Goal: Transaction & Acquisition: Book appointment/travel/reservation

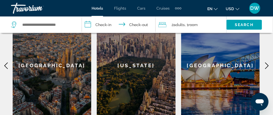
scroll to position [165, 0]
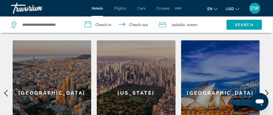
click at [267, 94] on icon "Main content" at bounding box center [266, 93] width 7 height 7
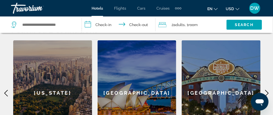
click at [267, 94] on icon "Main content" at bounding box center [266, 93] width 7 height 7
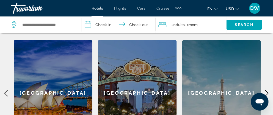
click at [267, 94] on icon "Main content" at bounding box center [266, 93] width 7 height 7
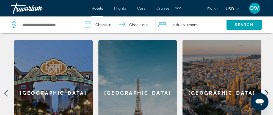
click at [267, 94] on icon "Main content" at bounding box center [266, 93] width 7 height 7
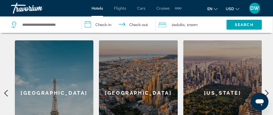
click at [55, 86] on div "[GEOGRAPHIC_DATA]" at bounding box center [54, 93] width 79 height 106
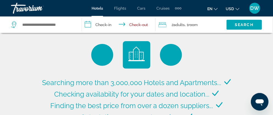
type input "**********"
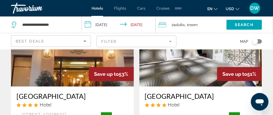
scroll to position [247, 0]
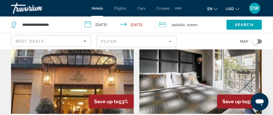
click at [93, 85] on img "Main content" at bounding box center [72, 70] width 123 height 88
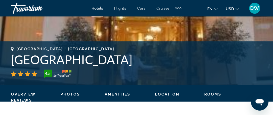
scroll to position [137, 0]
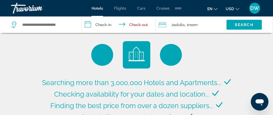
type input "**********"
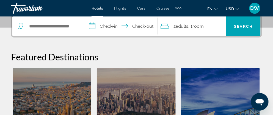
scroll to position [110, 0]
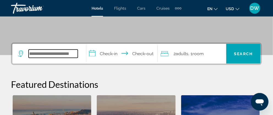
click at [54, 53] on input "Search widget" at bounding box center [53, 54] width 49 height 8
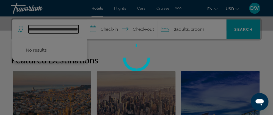
scroll to position [0, 18]
type input "**********"
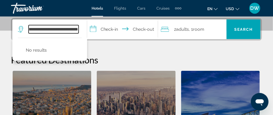
scroll to position [0, 0]
drag, startPoint x: 77, startPoint y: 29, endPoint x: 20, endPoint y: 27, distance: 57.7
click at [20, 27] on div "**********" at bounding box center [48, 29] width 61 height 8
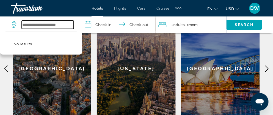
scroll to position [162, 0]
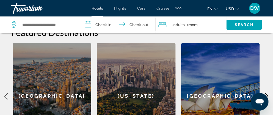
click at [268, 96] on icon "Main content" at bounding box center [267, 96] width 4 height 7
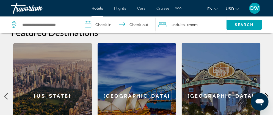
click at [267, 96] on icon "Main content" at bounding box center [266, 96] width 7 height 7
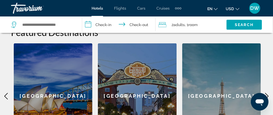
click at [267, 96] on icon "Main content" at bounding box center [266, 96] width 7 height 7
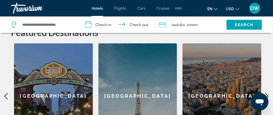
click at [267, 96] on icon "Main content" at bounding box center [266, 96] width 7 height 7
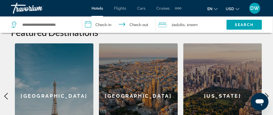
click at [267, 96] on icon "Main content" at bounding box center [266, 96] width 7 height 7
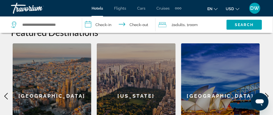
click at [267, 96] on icon "Main content" at bounding box center [266, 96] width 7 height 7
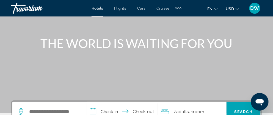
scroll to position [24, 0]
